Goal: Transaction & Acquisition: Purchase product/service

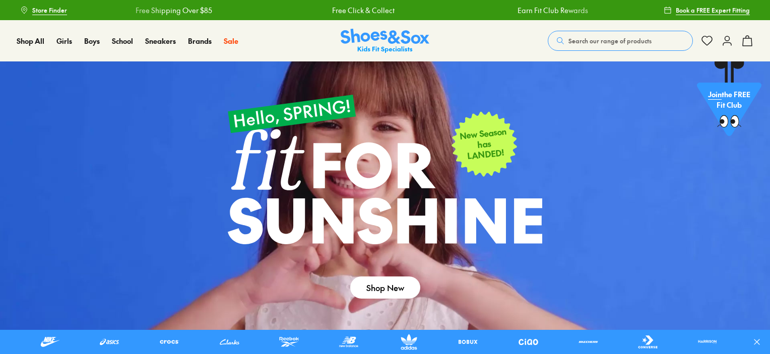
click at [592, 40] on span "Search our range of products" at bounding box center [609, 40] width 83 height 9
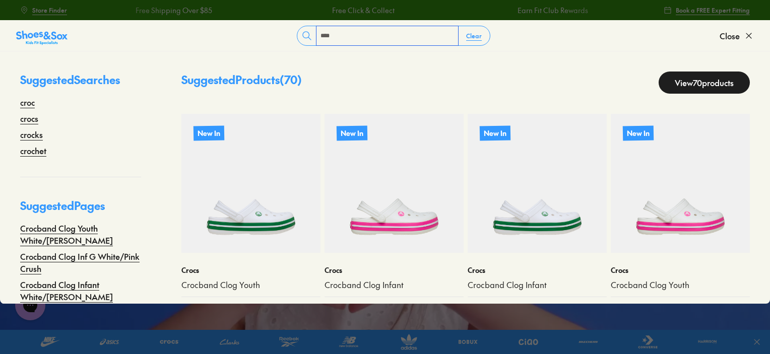
type input "****"
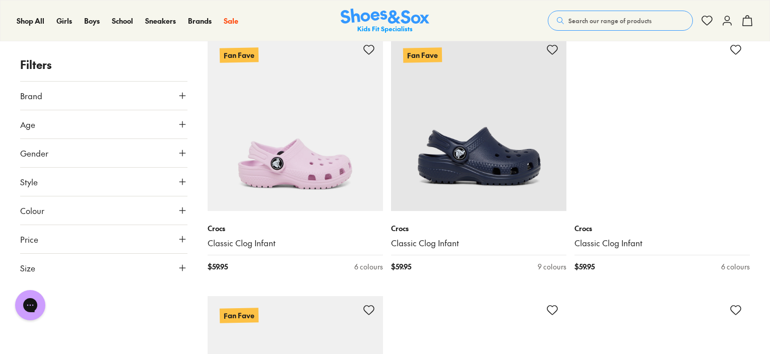
scroll to position [3503, 0]
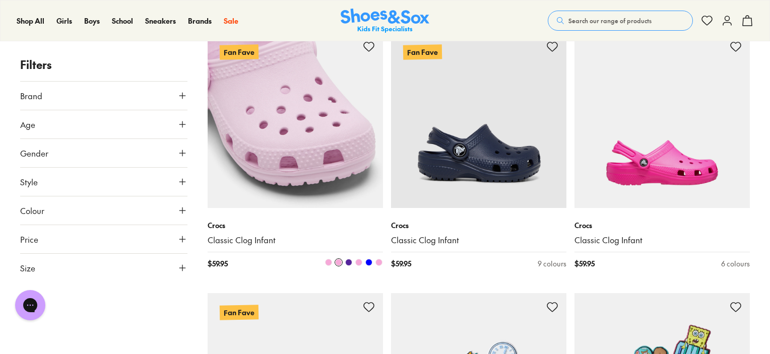
click at [243, 239] on link "Classic Clog Infant" at bounding box center [295, 240] width 175 height 11
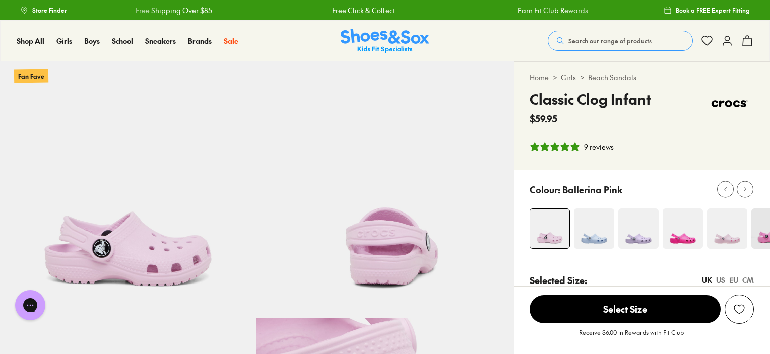
click at [592, 215] on img at bounding box center [594, 229] width 40 height 40
select select "*"
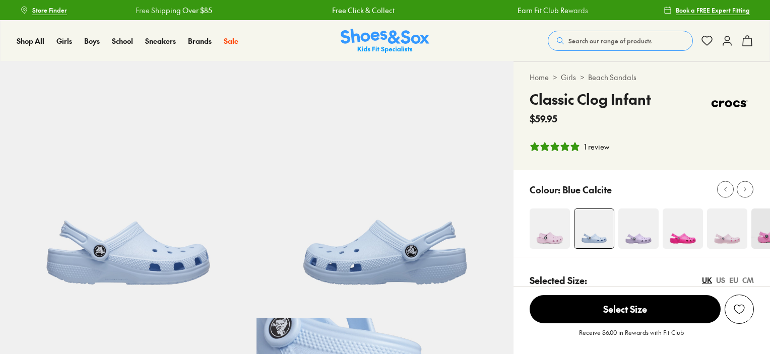
click at [634, 205] on div at bounding box center [641, 213] width 256 height 87
select select "*"
click at [633, 224] on img at bounding box center [638, 229] width 40 height 40
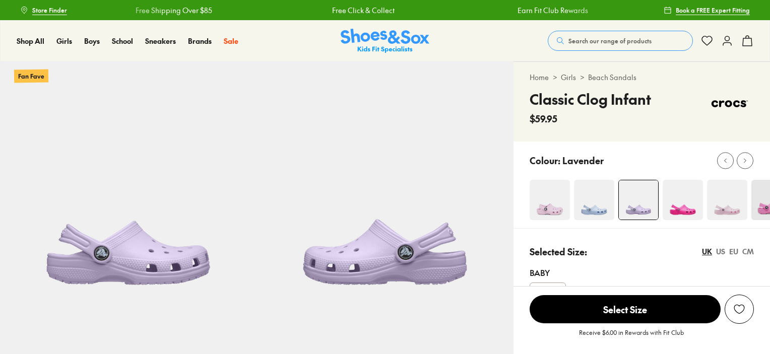
click at [681, 212] on img at bounding box center [683, 200] width 40 height 40
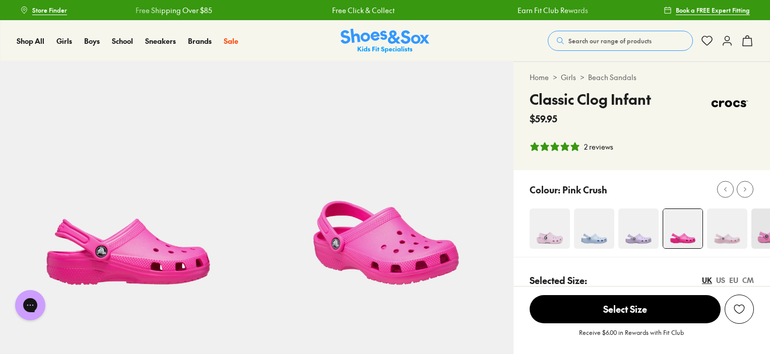
click at [729, 228] on img at bounding box center [727, 229] width 40 height 40
select select "*"
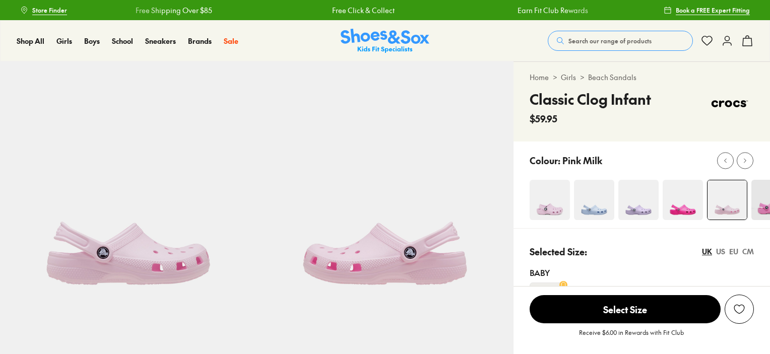
select select "*"
